Goal: Task Accomplishment & Management: Use online tool/utility

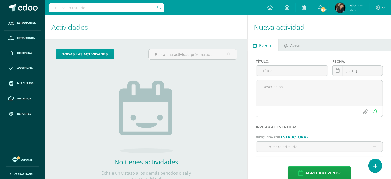
click at [25, 159] on span "Soporte" at bounding box center [27, 160] width 12 height 4
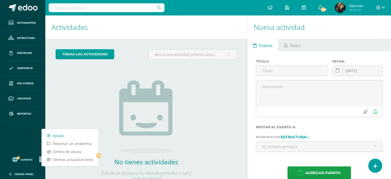
click at [64, 137] on link "Ayuda" at bounding box center [70, 136] width 57 height 8
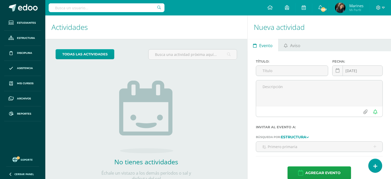
click at [198, 134] on div "todas las Actividades No tienes actividades Échale un vistazo a los demás perío…" at bounding box center [146, 118] width 202 height 159
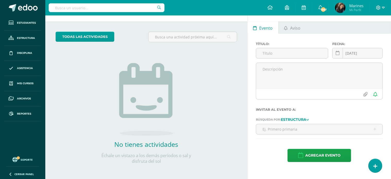
scroll to position [19, 0]
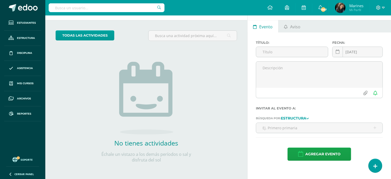
click at [96, 6] on input "text" at bounding box center [107, 7] width 116 height 9
click at [206, 109] on div "todas las Actividades No tienes actividades Échale un vistazo a los demás perío…" at bounding box center [146, 99] width 202 height 159
click at [150, 73] on img at bounding box center [146, 98] width 54 height 73
click at [158, 130] on img at bounding box center [146, 98] width 54 height 73
click at [378, 7] on icon at bounding box center [378, 7] width 5 height 5
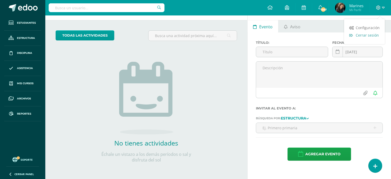
click at [363, 37] on span "Cerrar sesión" at bounding box center [367, 35] width 23 height 5
click at [199, 84] on div "todas las Actividades No tienes actividades Échale un vistazo a los demás perío…" at bounding box center [146, 99] width 202 height 159
click at [382, 7] on icon at bounding box center [383, 7] width 3 height 5
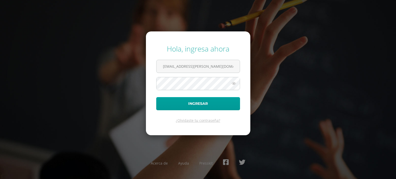
click at [190, 68] on input "marines.morales@liceoguatemala.edu.gt" at bounding box center [197, 66] width 83 height 13
type input "sonia.calo@liceoguatemala.edu.gt"
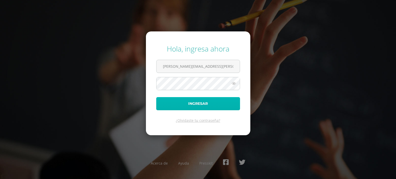
click at [199, 100] on button "Ingresar" at bounding box center [198, 103] width 84 height 13
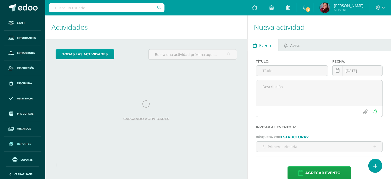
click at [32, 142] on link "Reportes" at bounding box center [22, 143] width 37 height 15
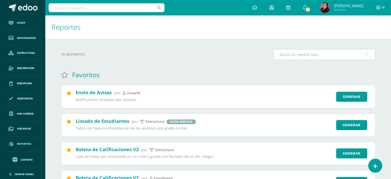
click at [286, 55] on input "text" at bounding box center [324, 54] width 101 height 10
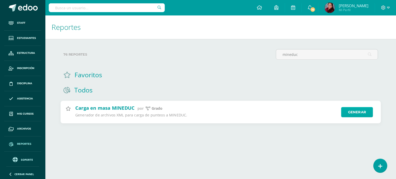
type input "mineduc"
click at [363, 109] on link "Generar" at bounding box center [357, 112] width 32 height 10
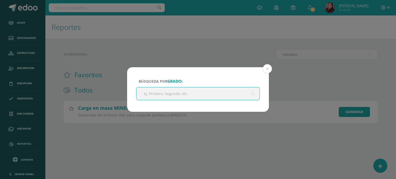
type input "q"
type input "Quinto"
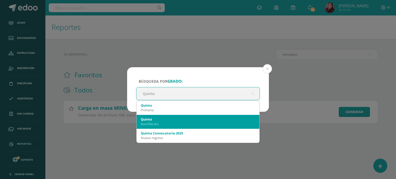
click at [179, 123] on div "Bachillerato" at bounding box center [198, 124] width 114 height 5
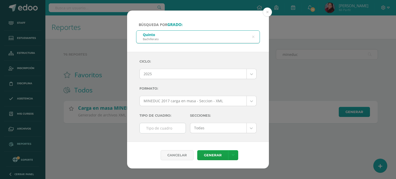
click at [162, 125] on input "text" at bounding box center [163, 128] width 46 height 10
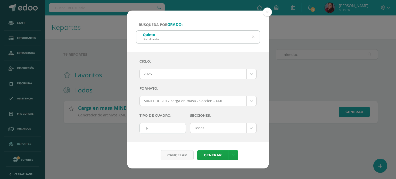
type input "F"
click at [213, 124] on body "Búsqueda por Grado: Quinto Bachillerato Quinto Ciclo: 2025 2025 2024 2023 2022 …" at bounding box center [198, 70] width 396 height 140
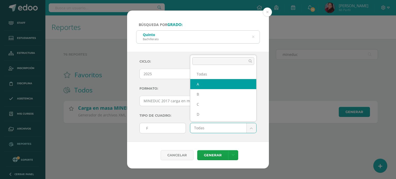
select select "A"
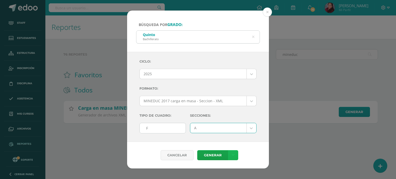
click at [232, 155] on icon at bounding box center [233, 155] width 3 height 4
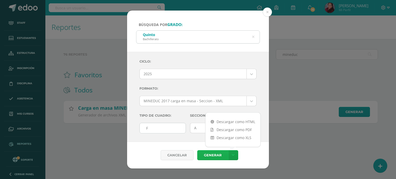
click at [216, 154] on link "Generar" at bounding box center [212, 155] width 31 height 10
